Goal: Task Accomplishment & Management: Manage account settings

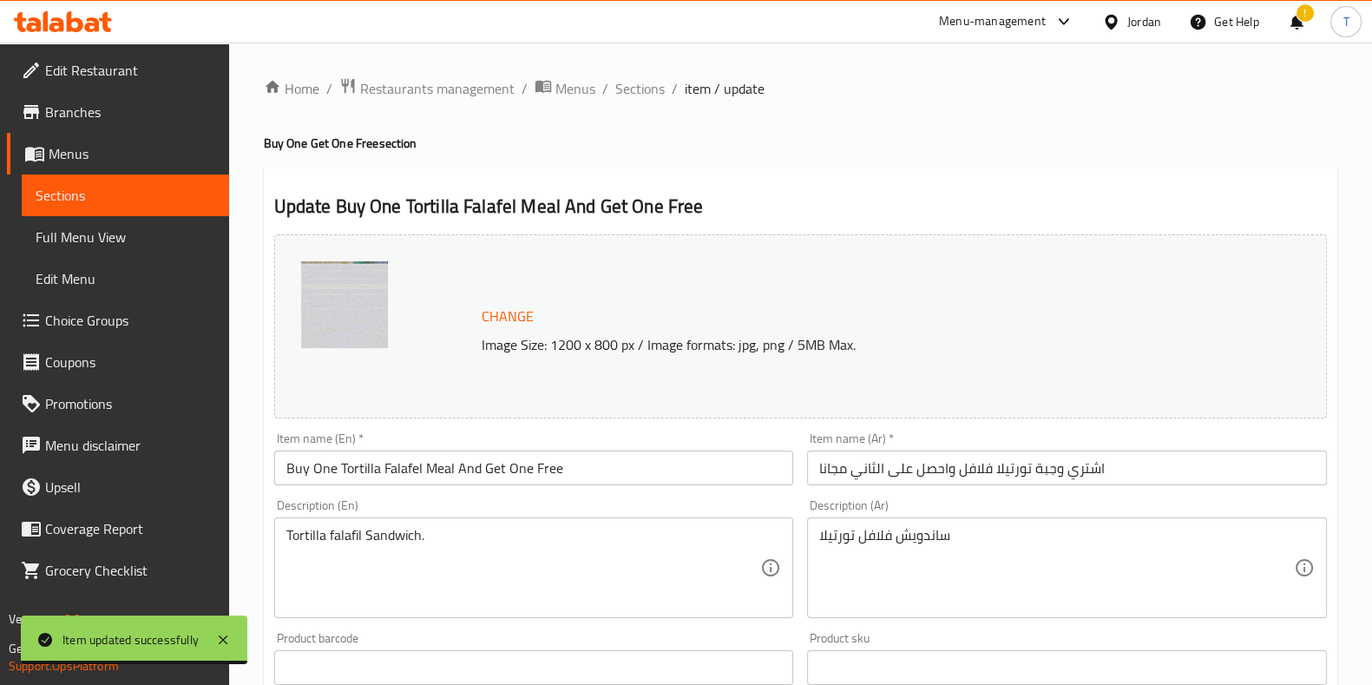
click at [476, 69] on div "Home / Restaurants management / Menus / Sections / item / update Buy One Get On…" at bounding box center [800, 647] width 1143 height 1209
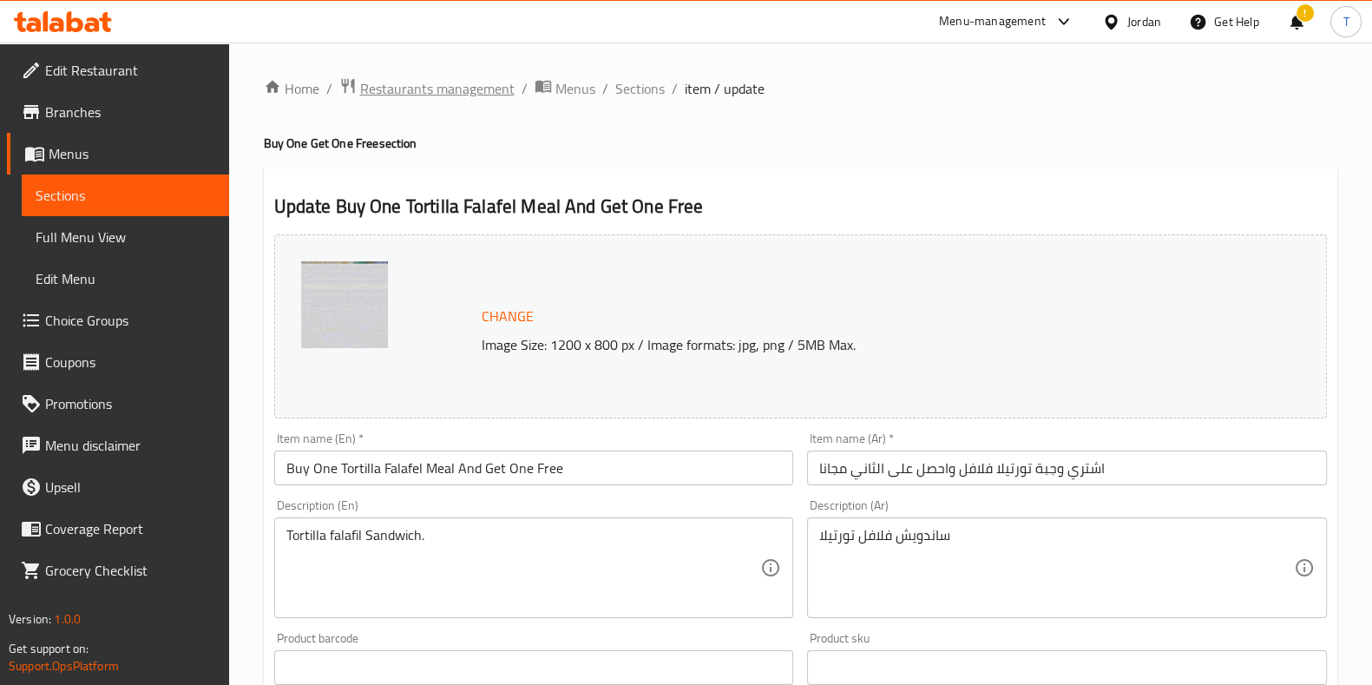
click at [489, 86] on span "Restaurants management" at bounding box center [437, 88] width 154 height 21
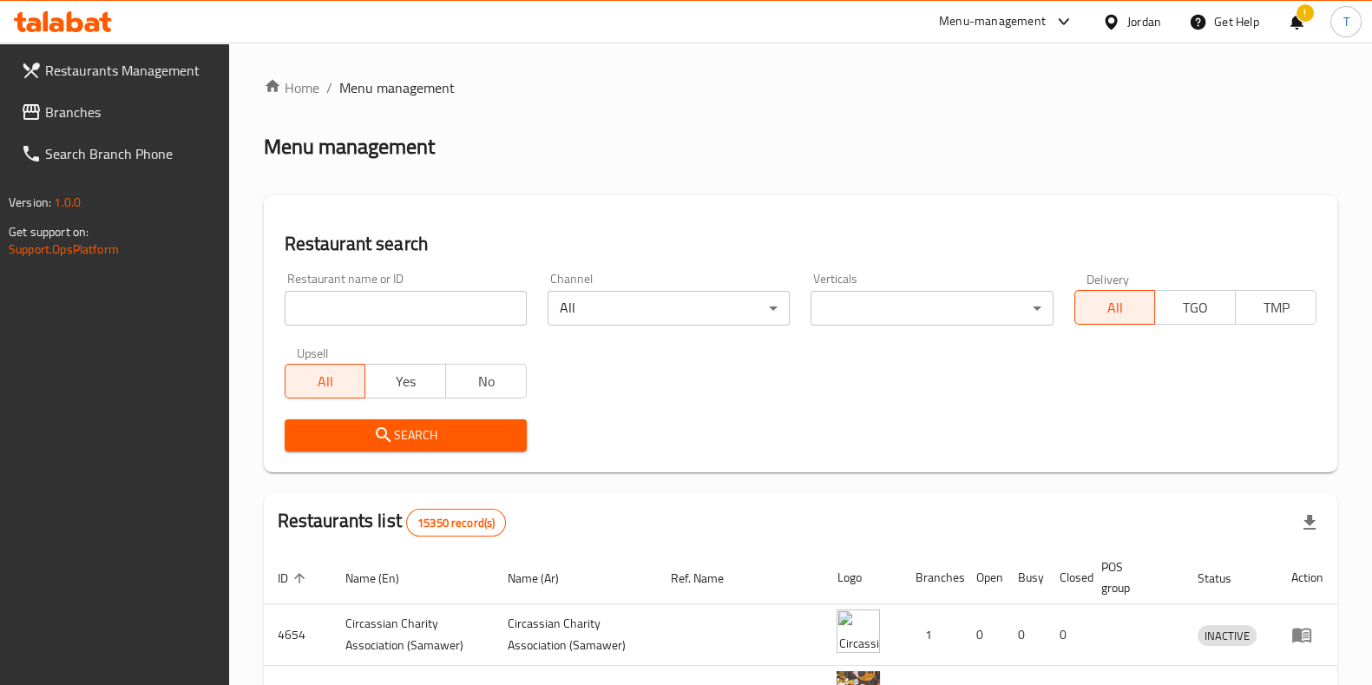
click at [398, 314] on input "search" at bounding box center [406, 308] width 242 height 35
type input "[PERSON_NAME]"
click at [458, 438] on span "Search" at bounding box center [405, 435] width 214 height 22
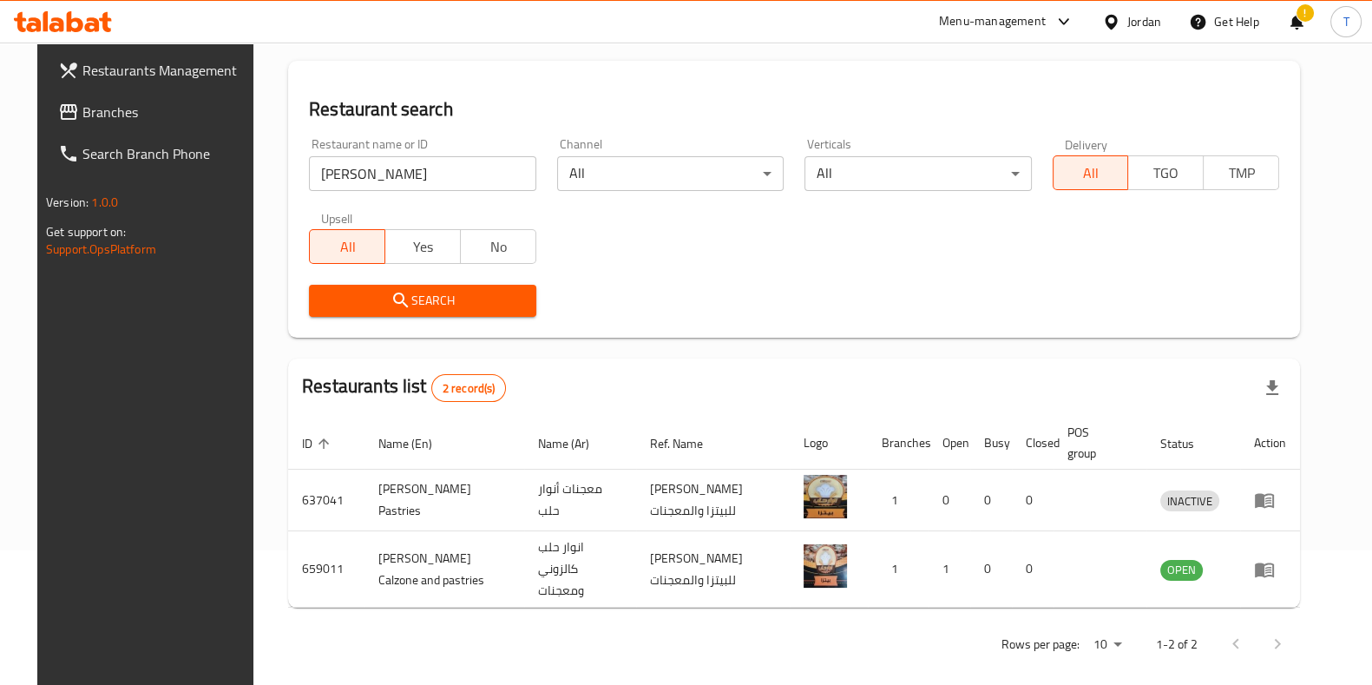
scroll to position [136, 0]
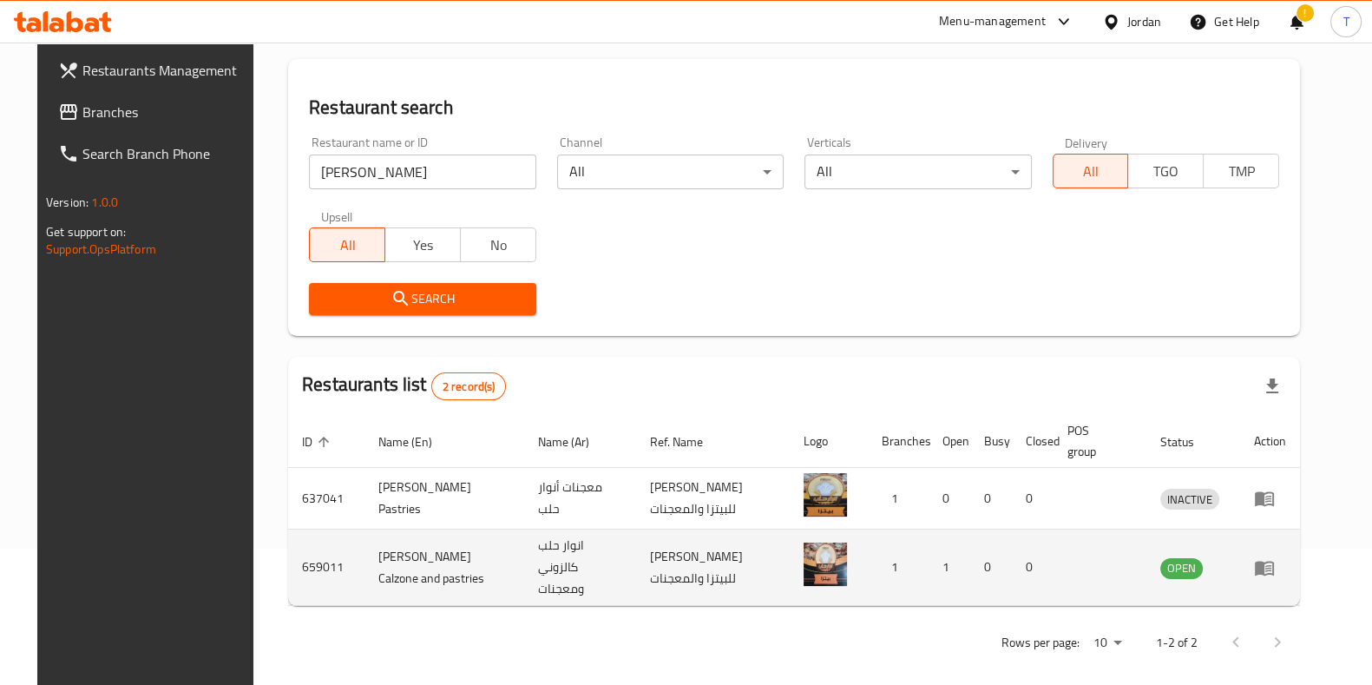
click at [1275, 561] on icon "enhanced table" at bounding box center [1264, 567] width 21 height 21
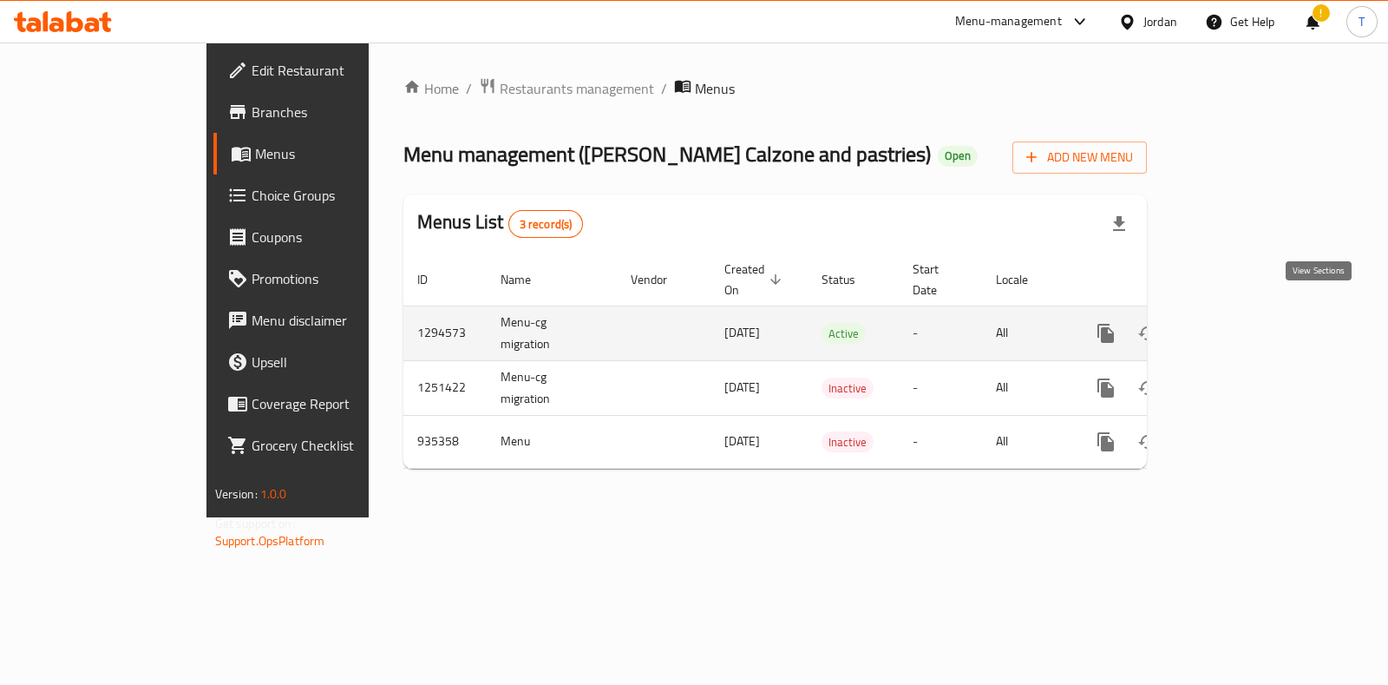
click at [1242, 323] on icon "enhanced table" at bounding box center [1231, 333] width 21 height 21
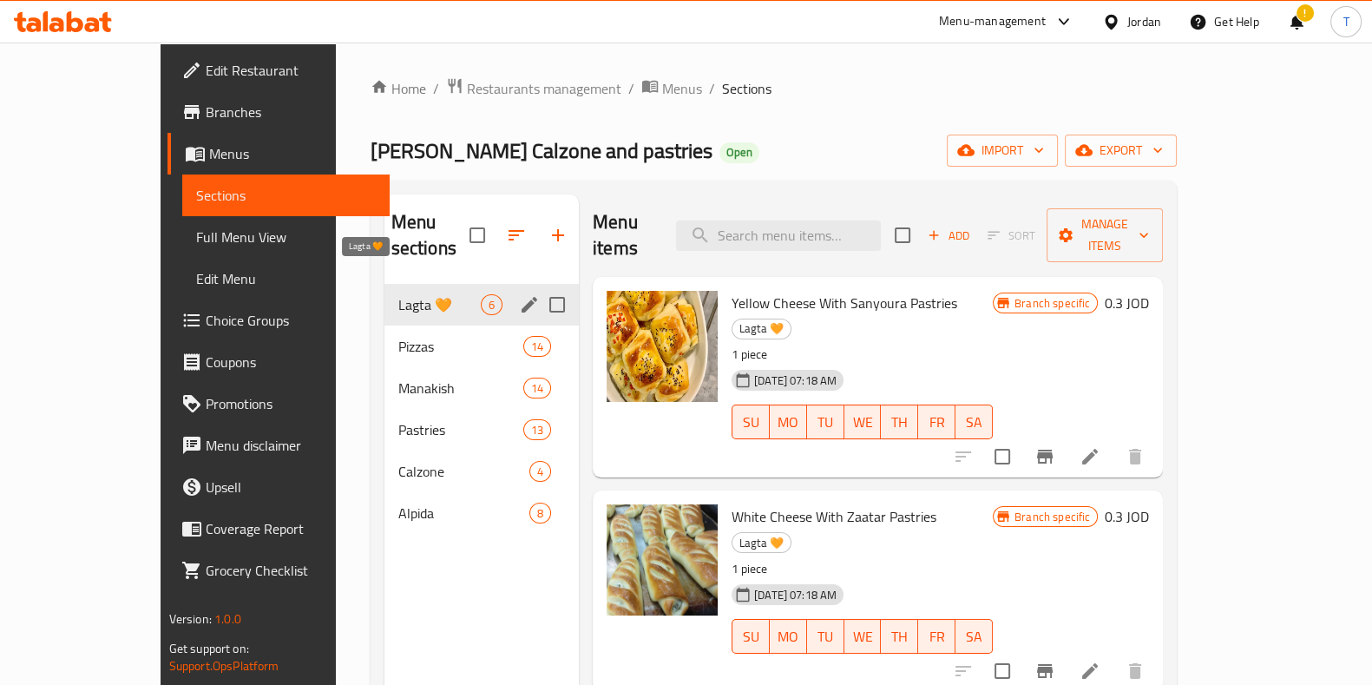
click at [398, 294] on span "Lagta 🧡" at bounding box center [439, 304] width 82 height 21
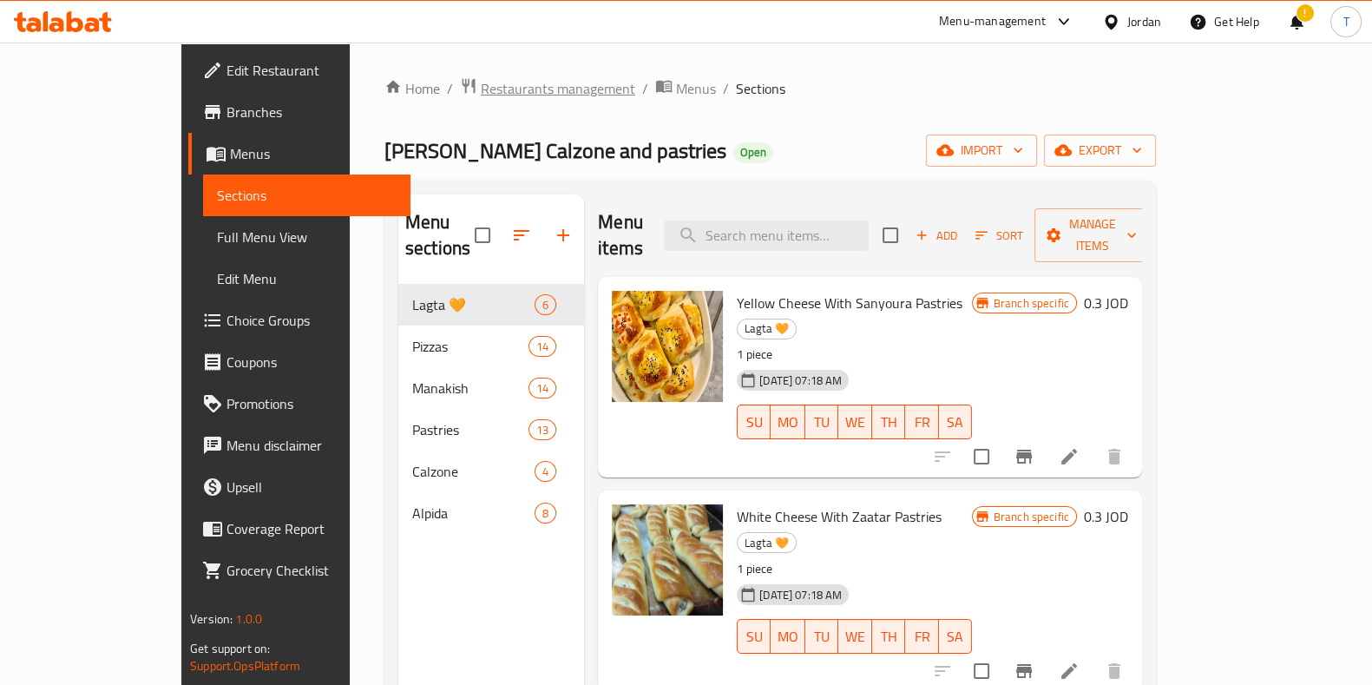
click at [481, 89] on span "Restaurants management" at bounding box center [558, 88] width 154 height 21
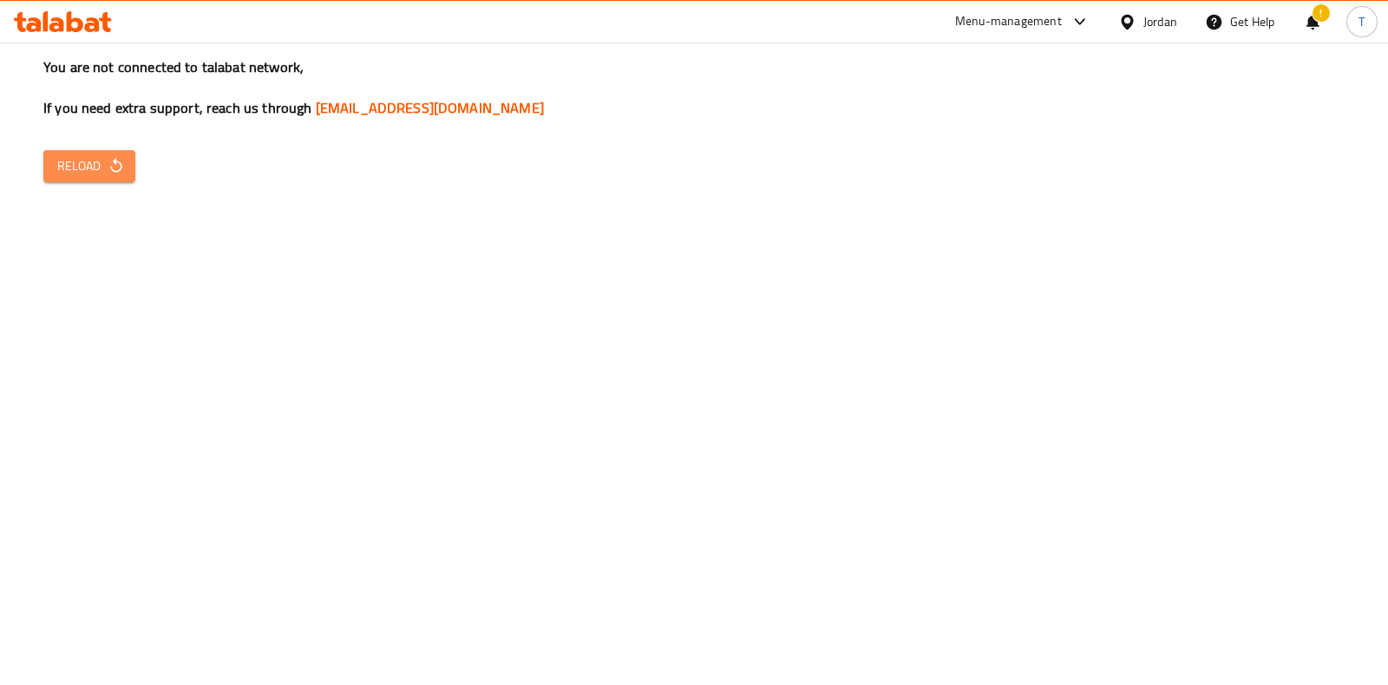
click at [102, 155] on span "Reload" at bounding box center [89, 166] width 64 height 22
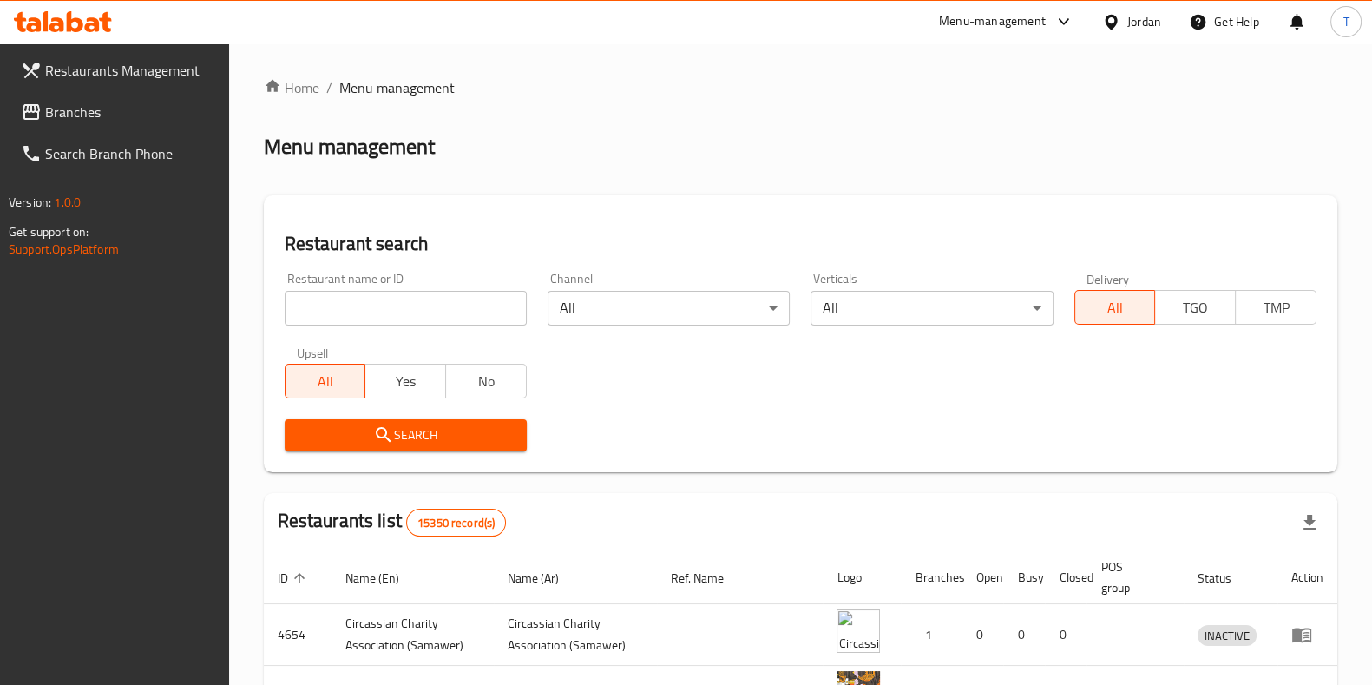
click at [742, 149] on div "Home / Menu management Menu management Restaurant search Restaurant name or ID …" at bounding box center [800, 593] width 1073 height 1033
click at [451, 318] on input "search" at bounding box center [406, 308] width 242 height 35
type input "awraq"
click button "Search" at bounding box center [406, 435] width 242 height 32
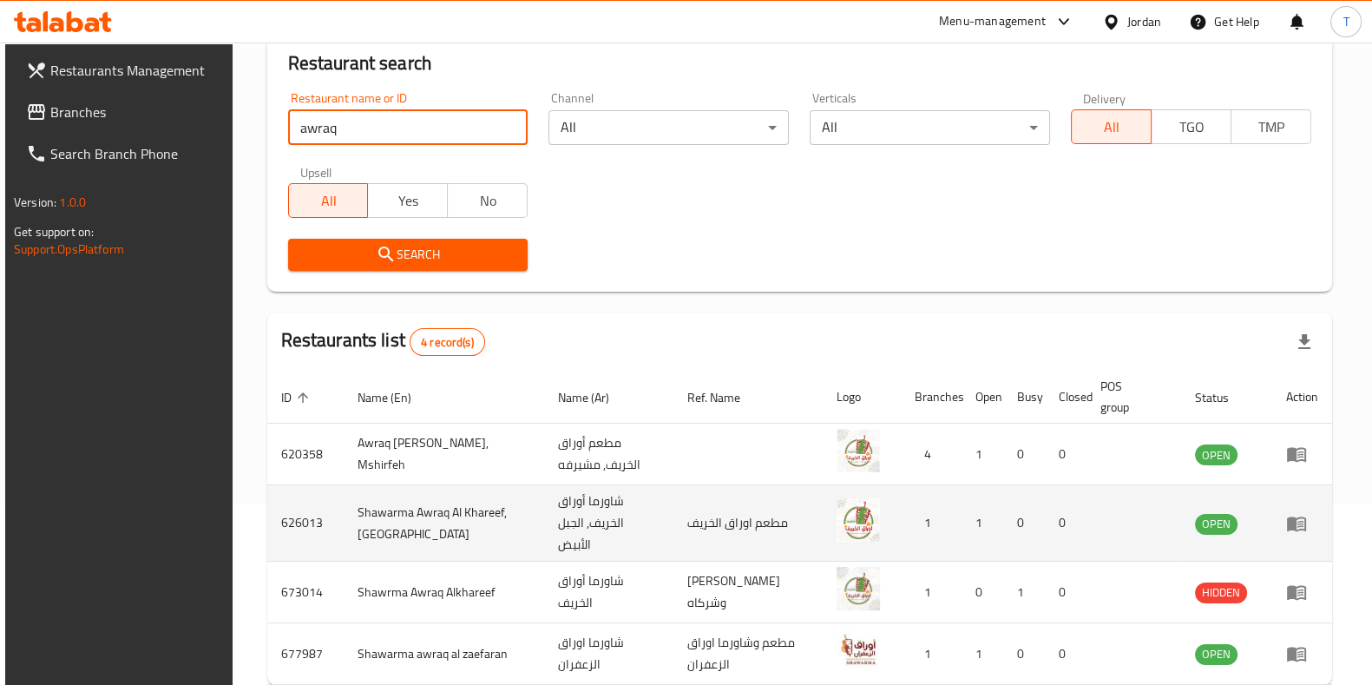
scroll to position [260, 0]
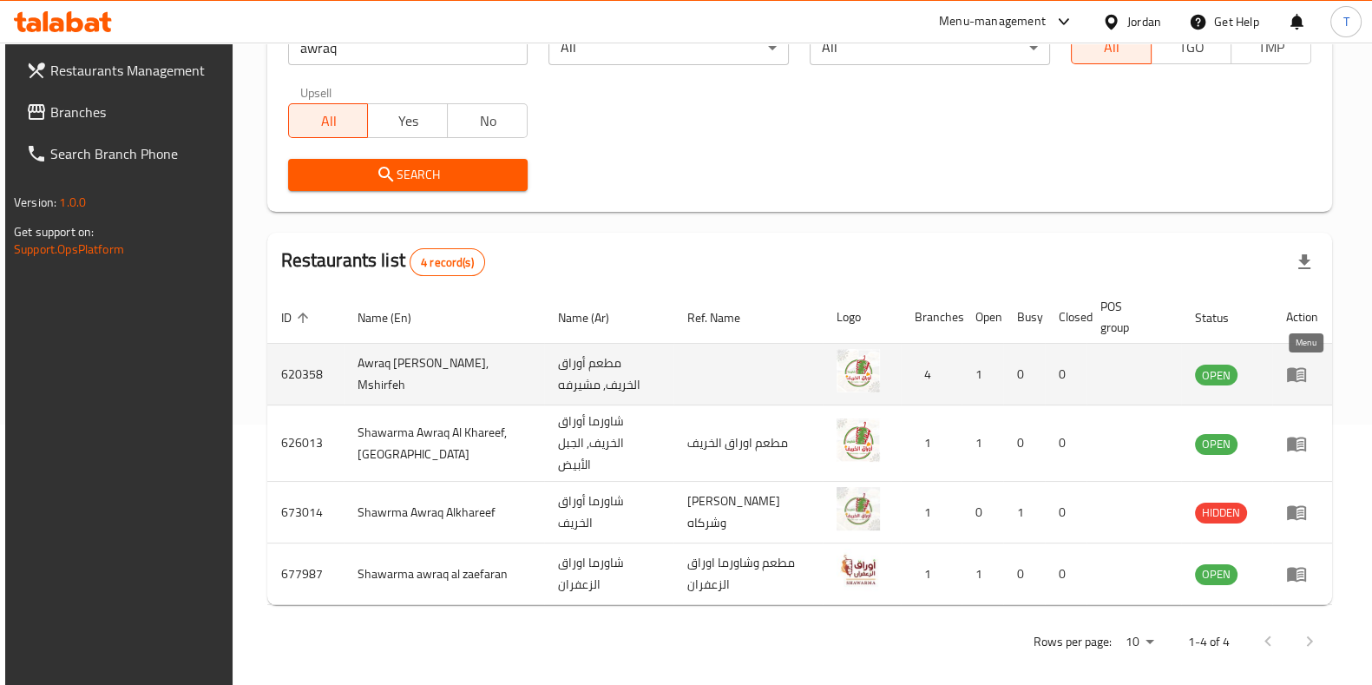
click at [1305, 376] on icon "enhanced table" at bounding box center [1296, 374] width 21 height 21
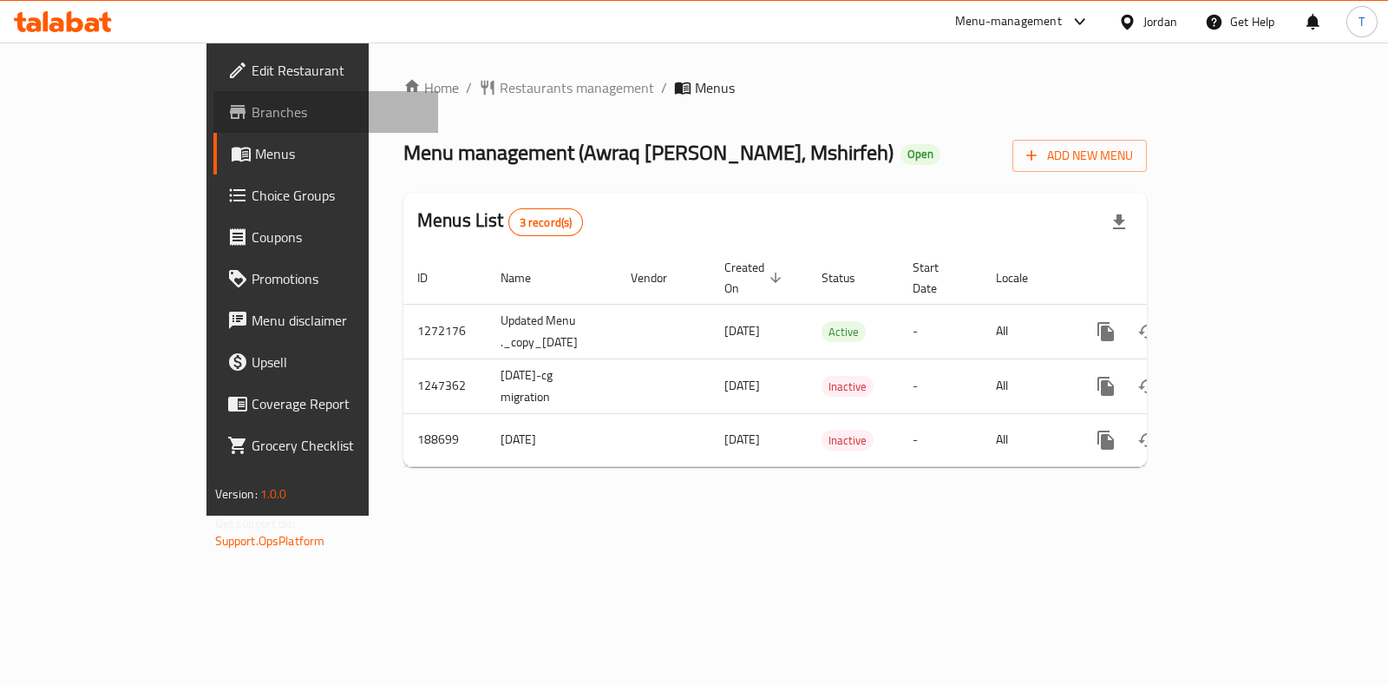
click at [252, 116] on span "Branches" at bounding box center [338, 112] width 173 height 21
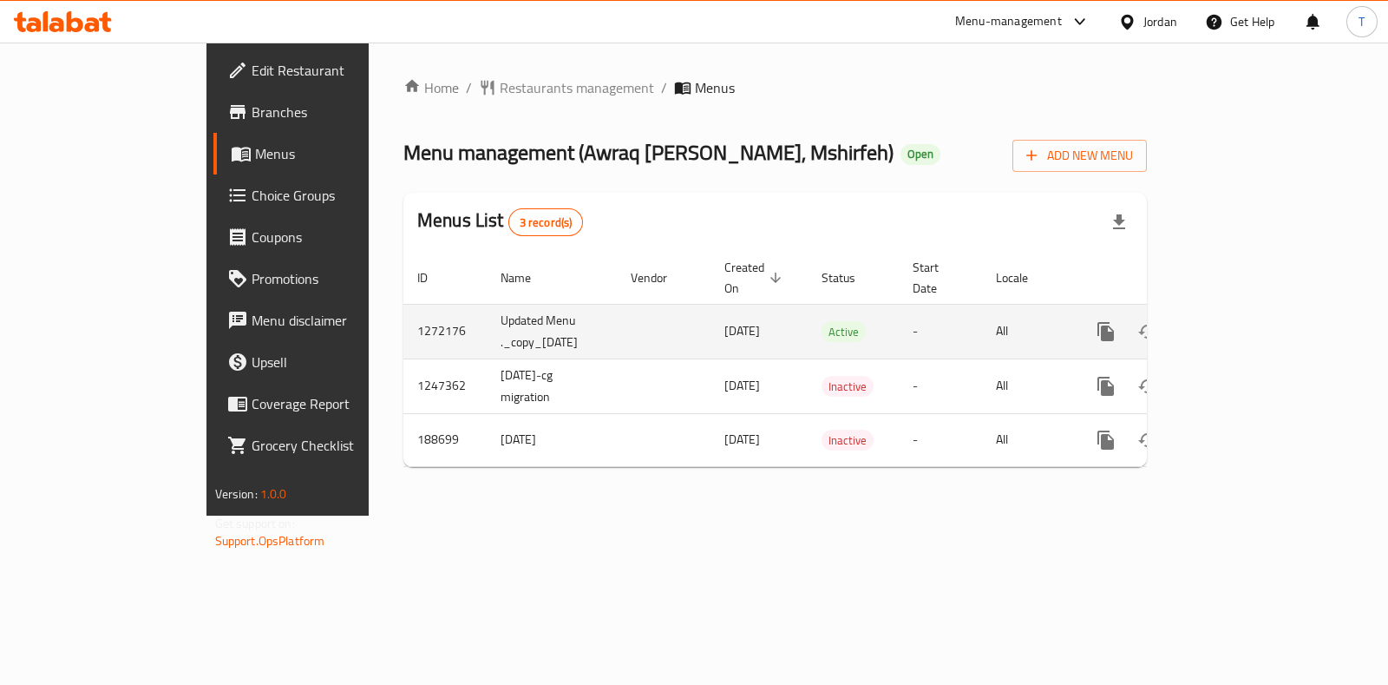
click at [1239, 324] on icon "enhanced table" at bounding box center [1231, 332] width 16 height 16
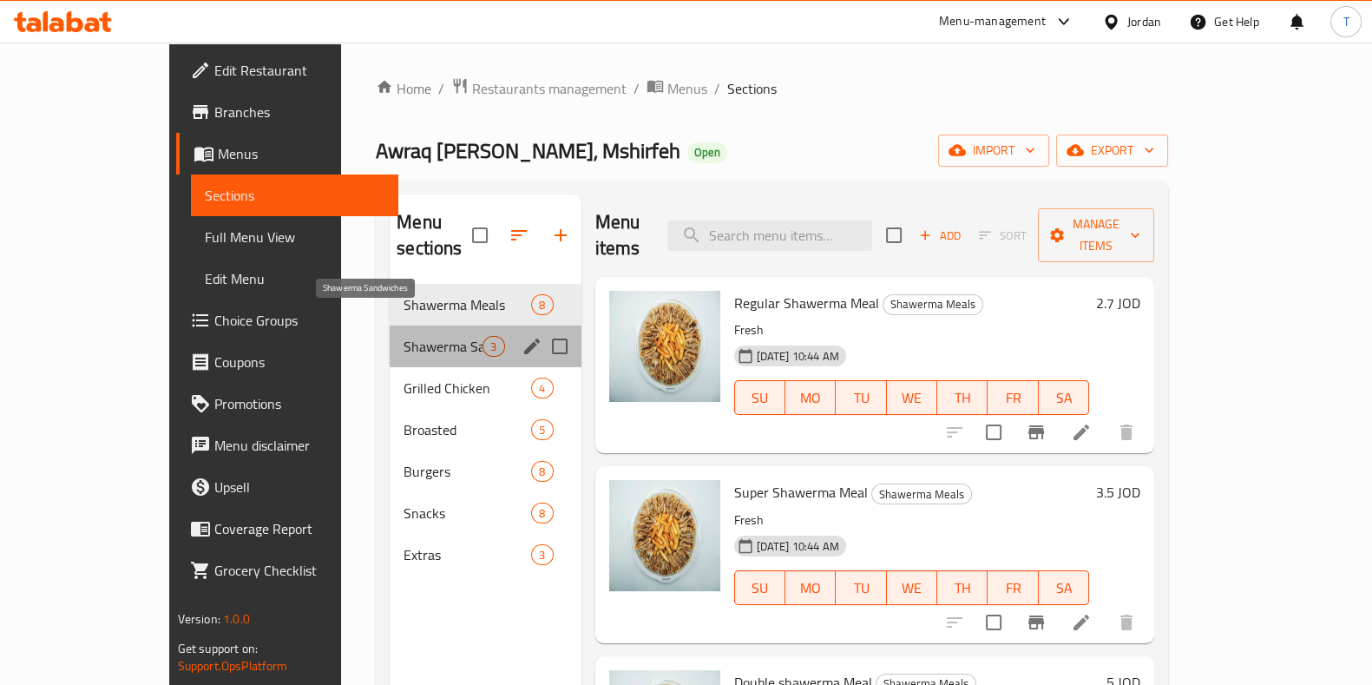
click at [403, 336] on span "Shawerma Sandwiches" at bounding box center [442, 346] width 79 height 21
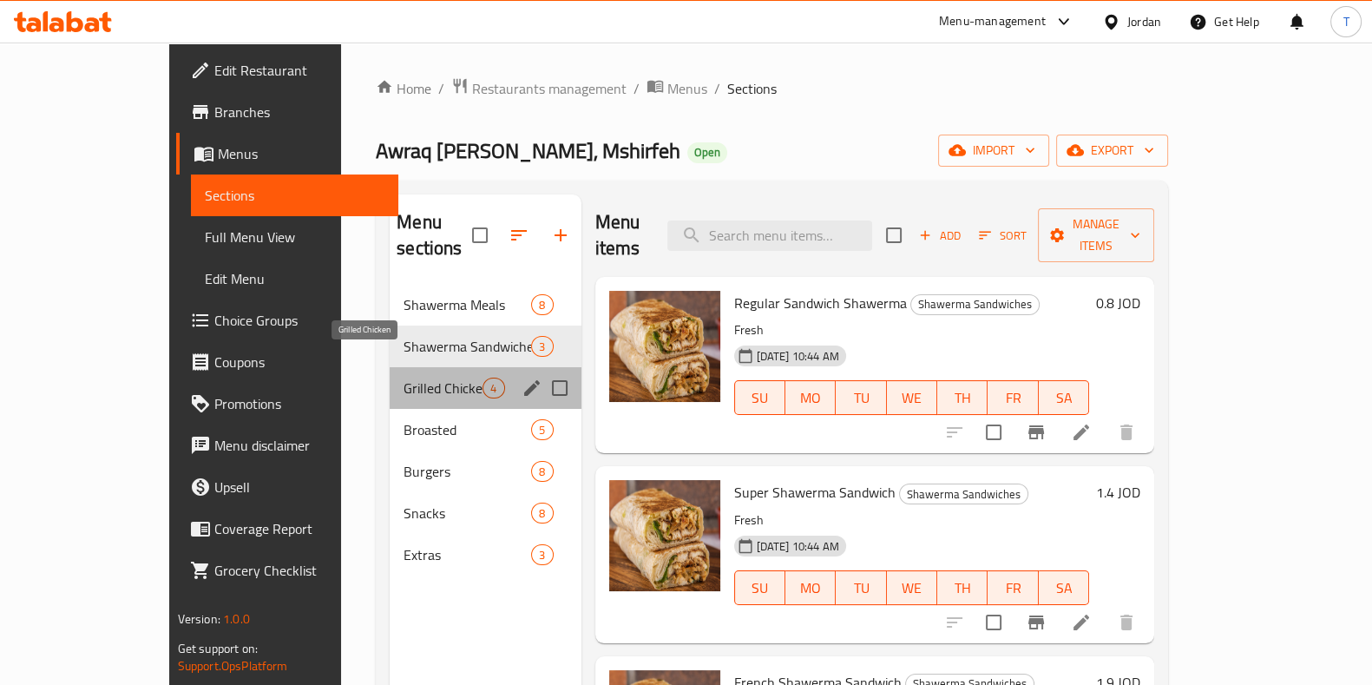
click at [403, 377] on span "Grilled Chicken" at bounding box center [442, 387] width 79 height 21
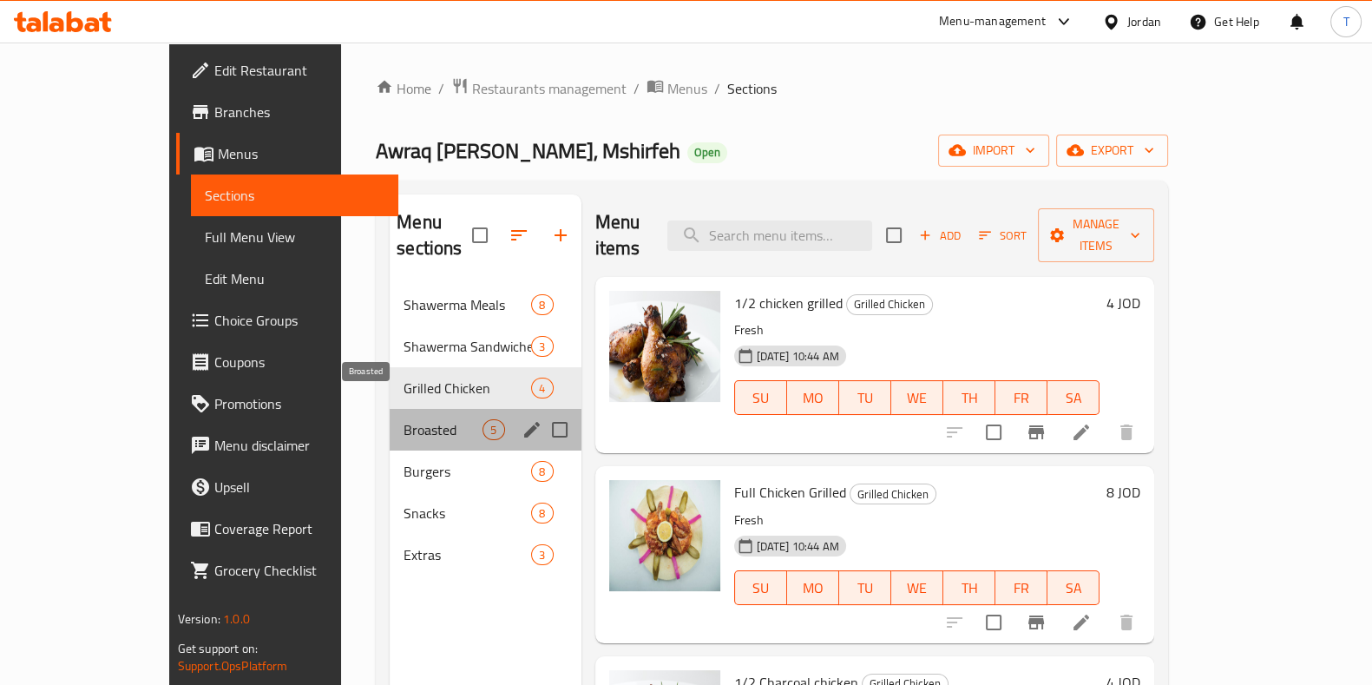
click at [403, 419] on span "Broasted" at bounding box center [442, 429] width 79 height 21
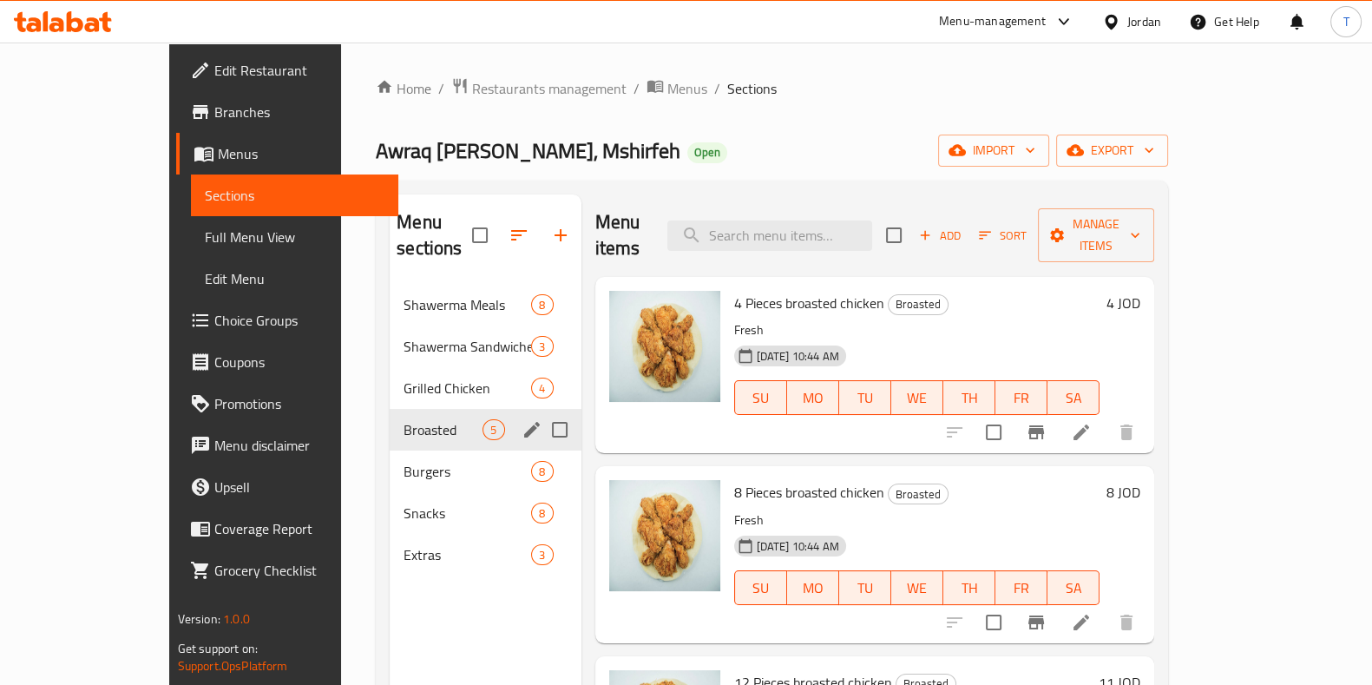
click at [390, 422] on div "Broasted 5" at bounding box center [485, 430] width 191 height 42
click at [390, 492] on div "Snacks 8" at bounding box center [485, 513] width 191 height 42
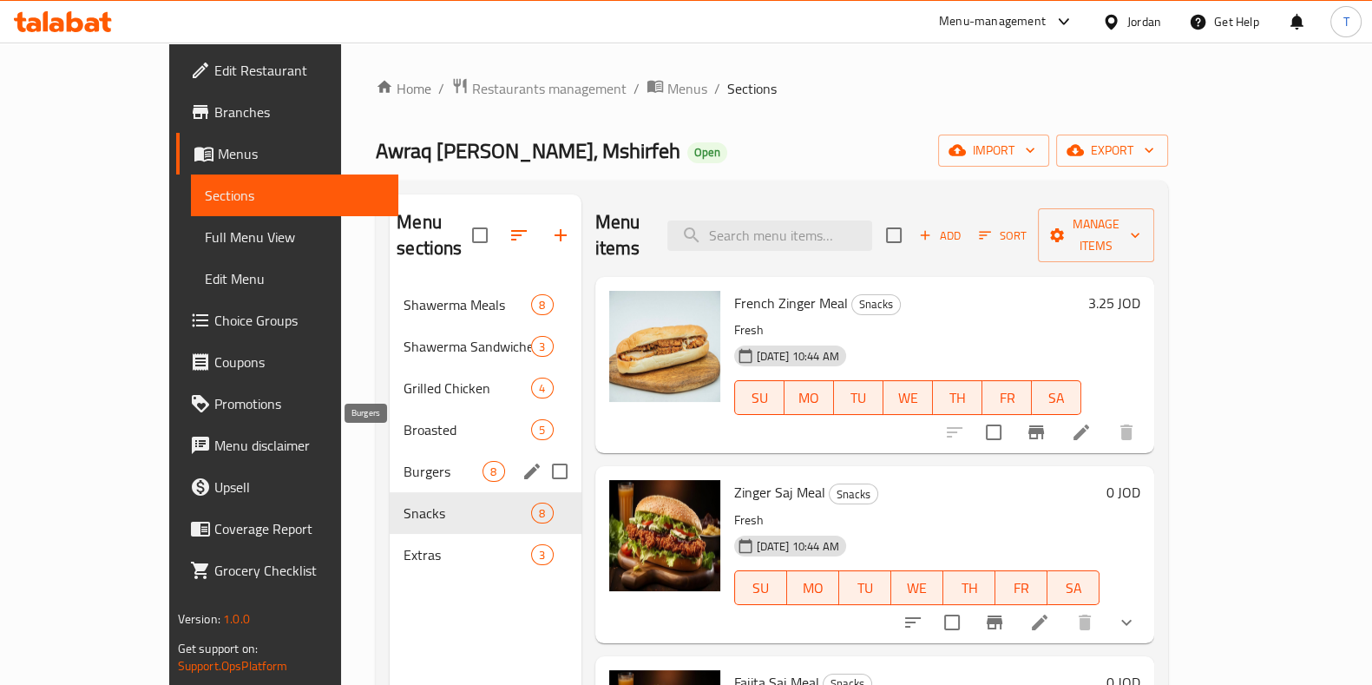
click at [403, 461] on span "Burgers" at bounding box center [442, 471] width 79 height 21
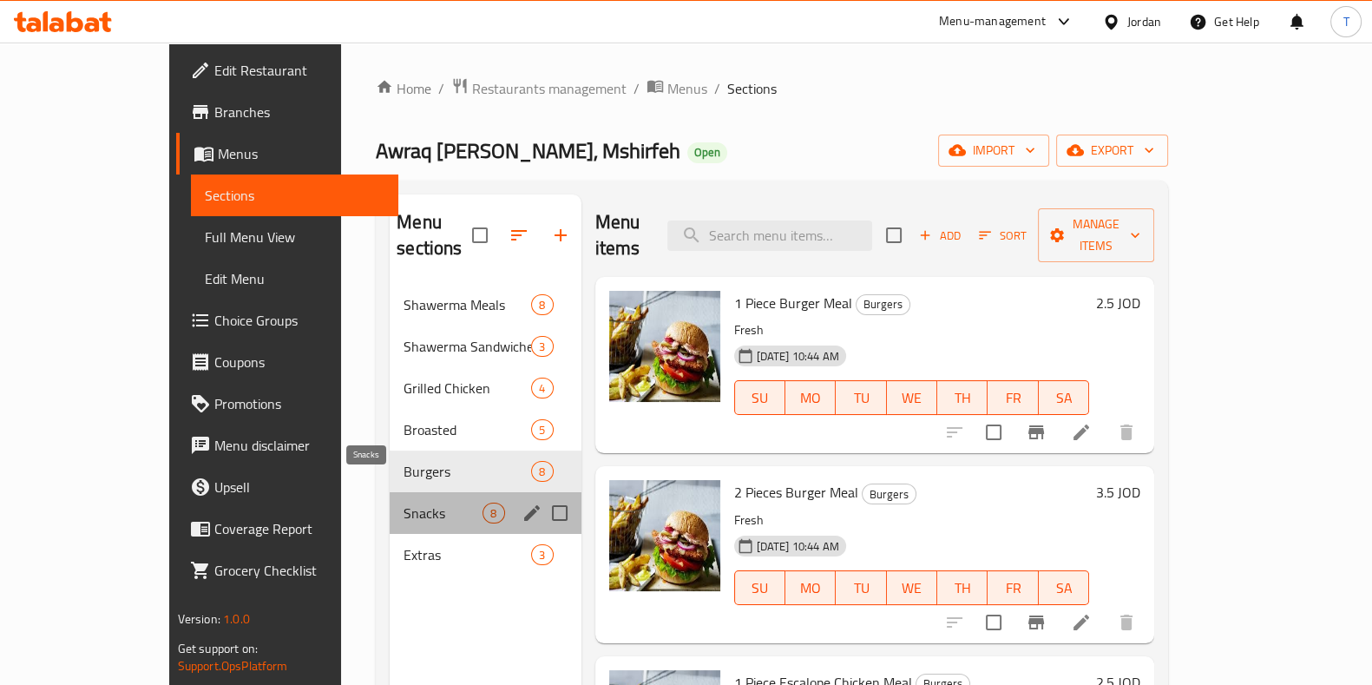
click at [403, 502] on span "Snacks" at bounding box center [442, 512] width 79 height 21
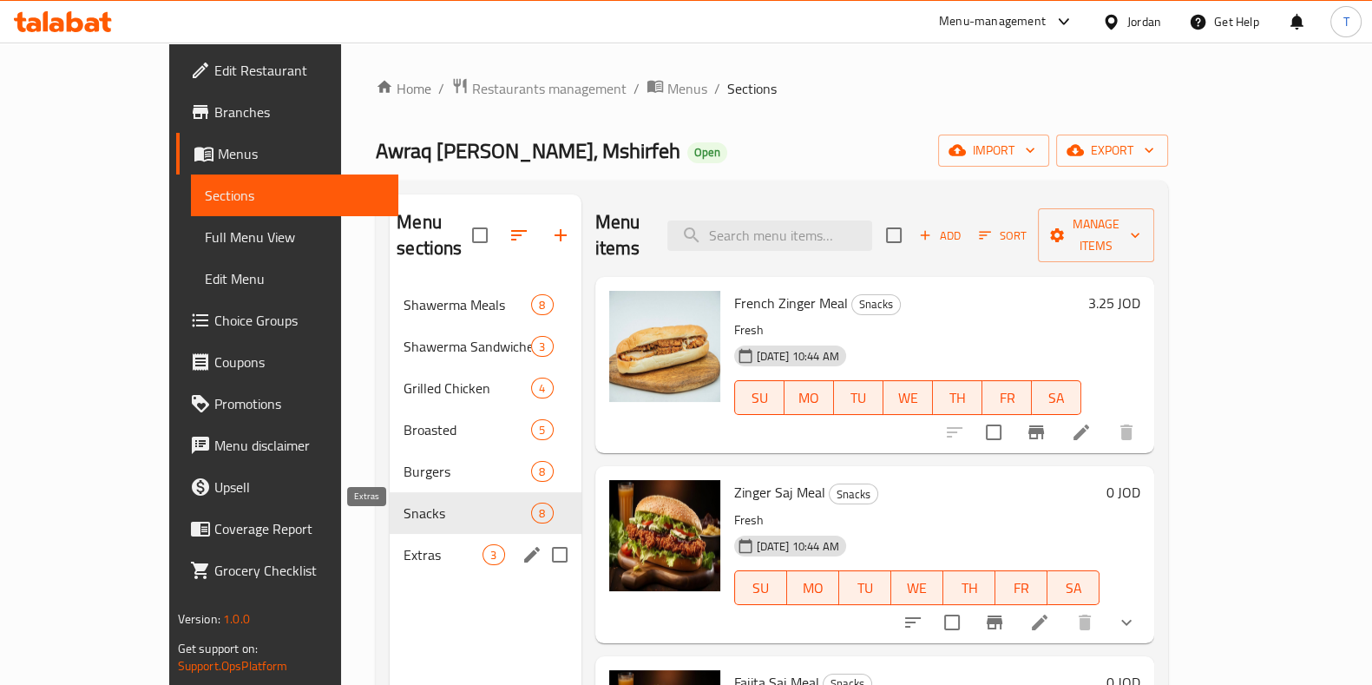
click at [403, 544] on span "Extras" at bounding box center [442, 554] width 79 height 21
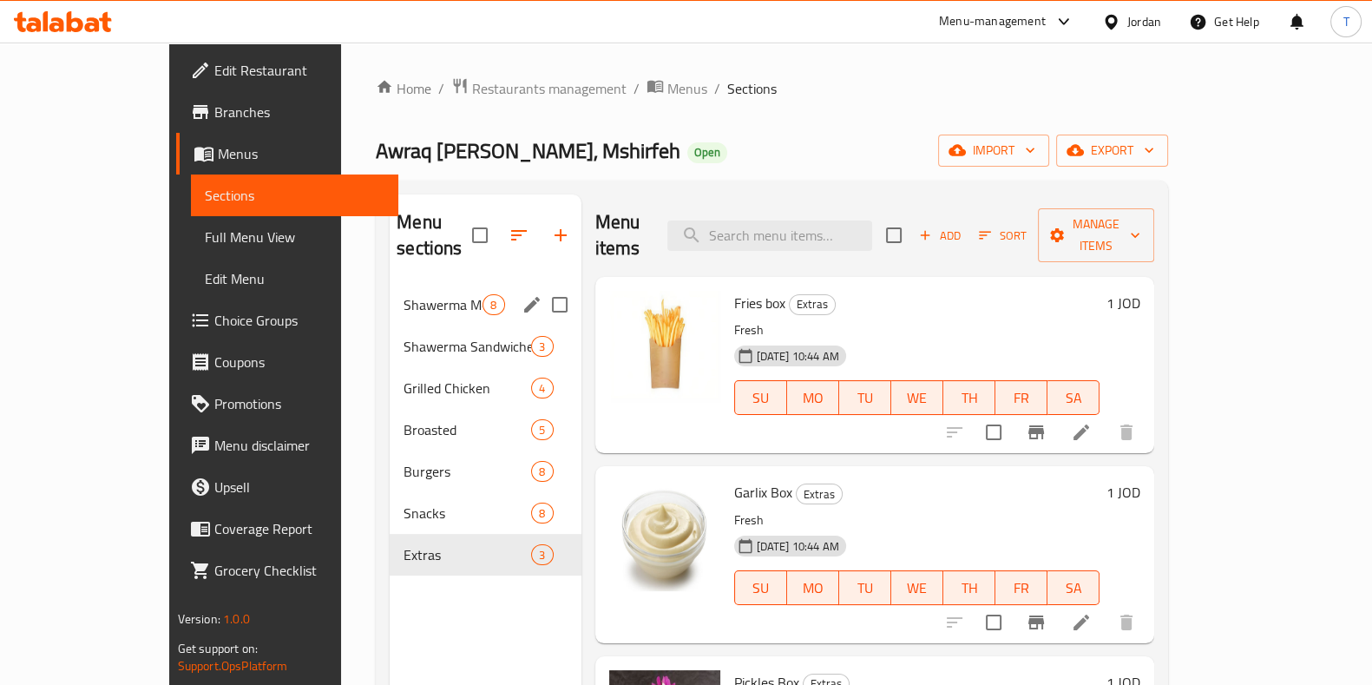
click at [390, 284] on div "Shawerma Meals 8" at bounding box center [485, 305] width 191 height 42
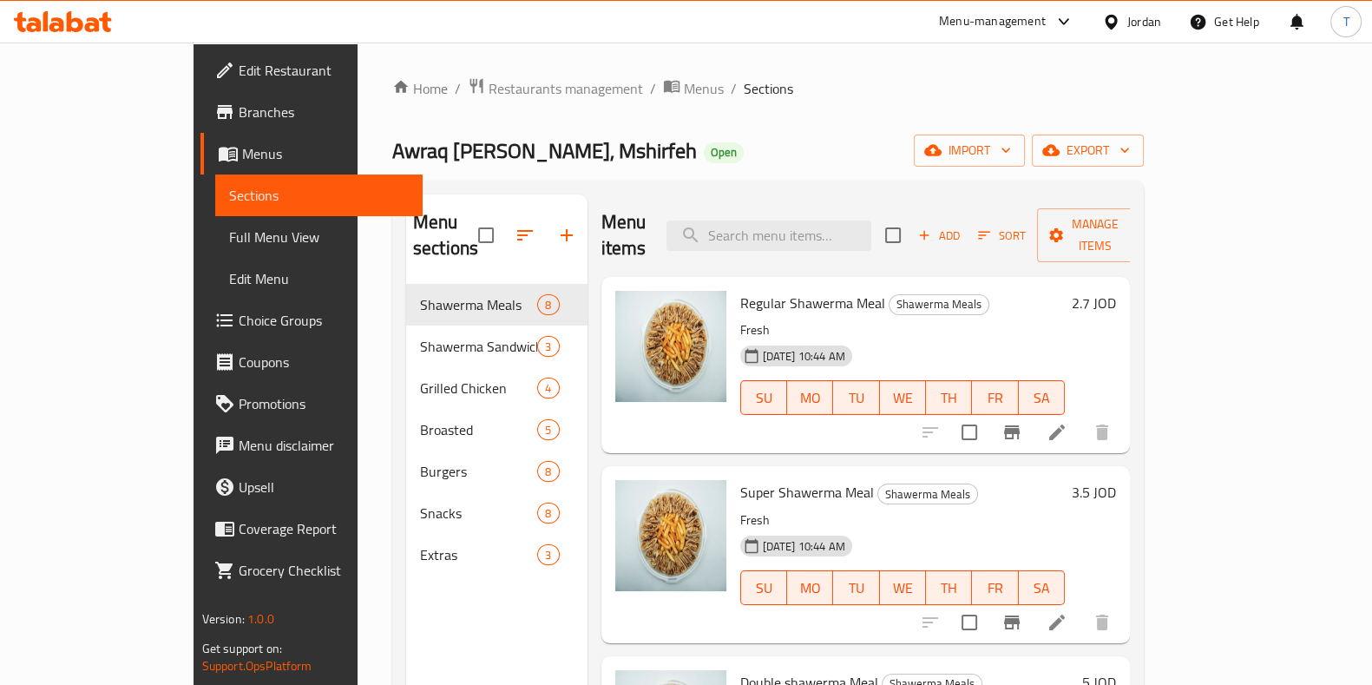
click at [239, 110] on span "Branches" at bounding box center [324, 112] width 170 height 21
